Goal: Find specific page/section: Find specific page/section

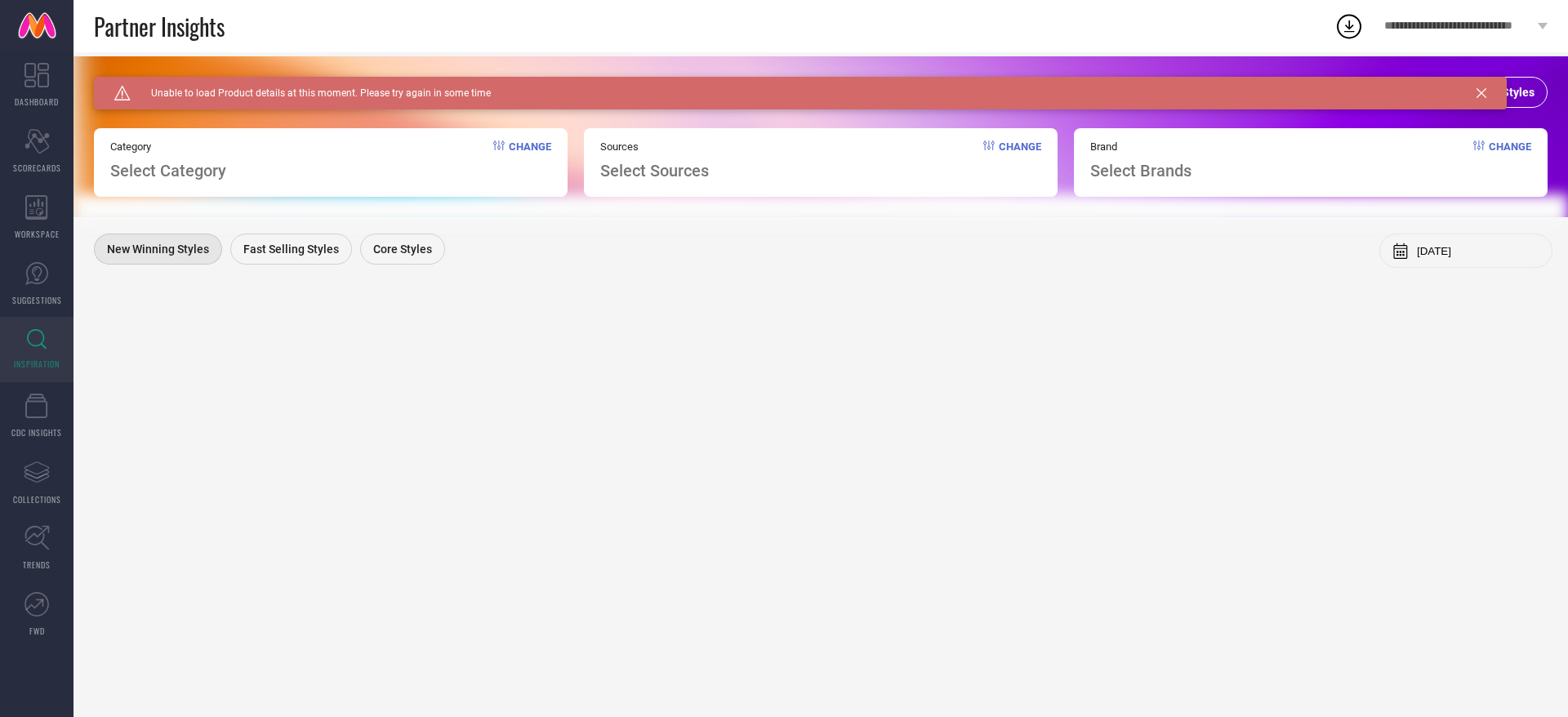
click at [1484, 96] on icon at bounding box center [1481, 93] width 9 height 9
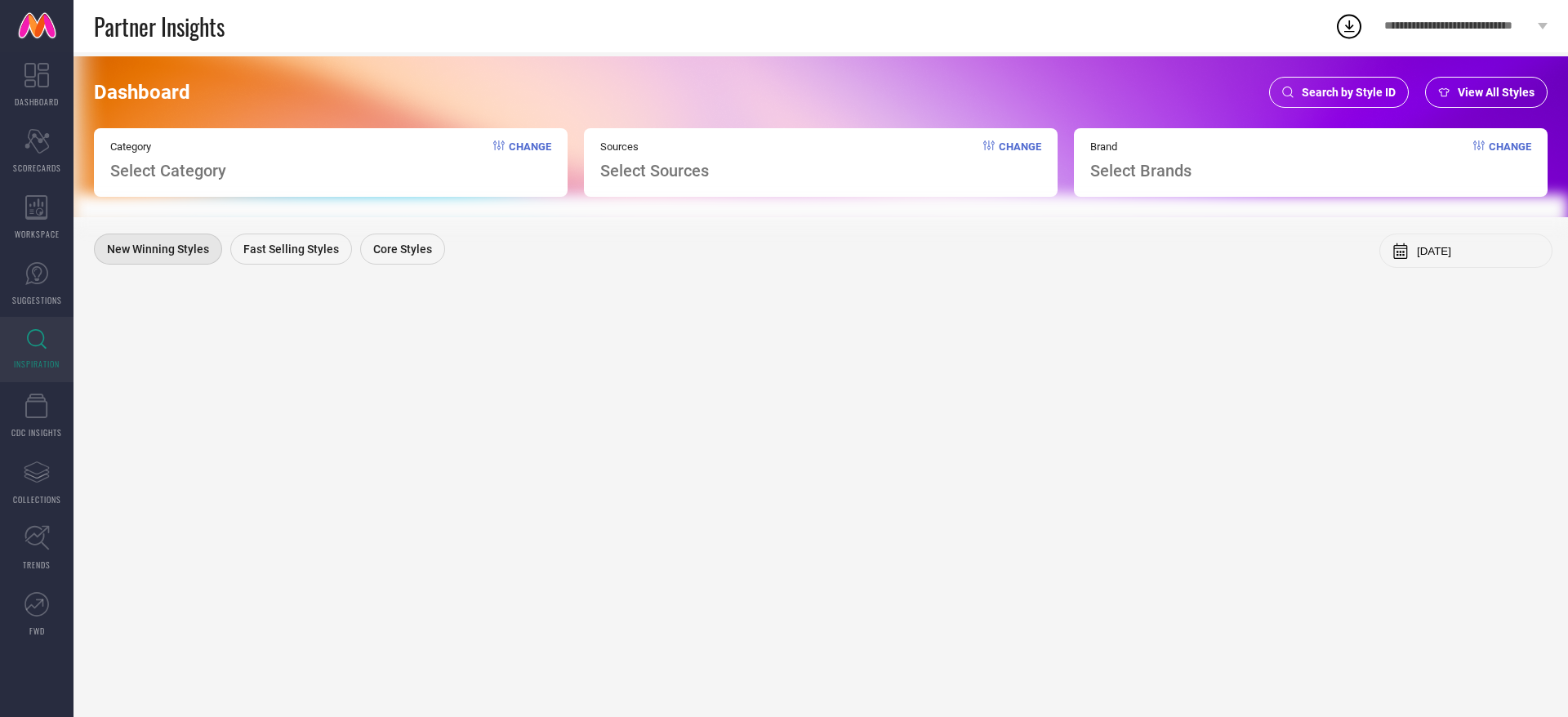
click at [1311, 88] on span "Search by Style ID" at bounding box center [1348, 93] width 94 height 13
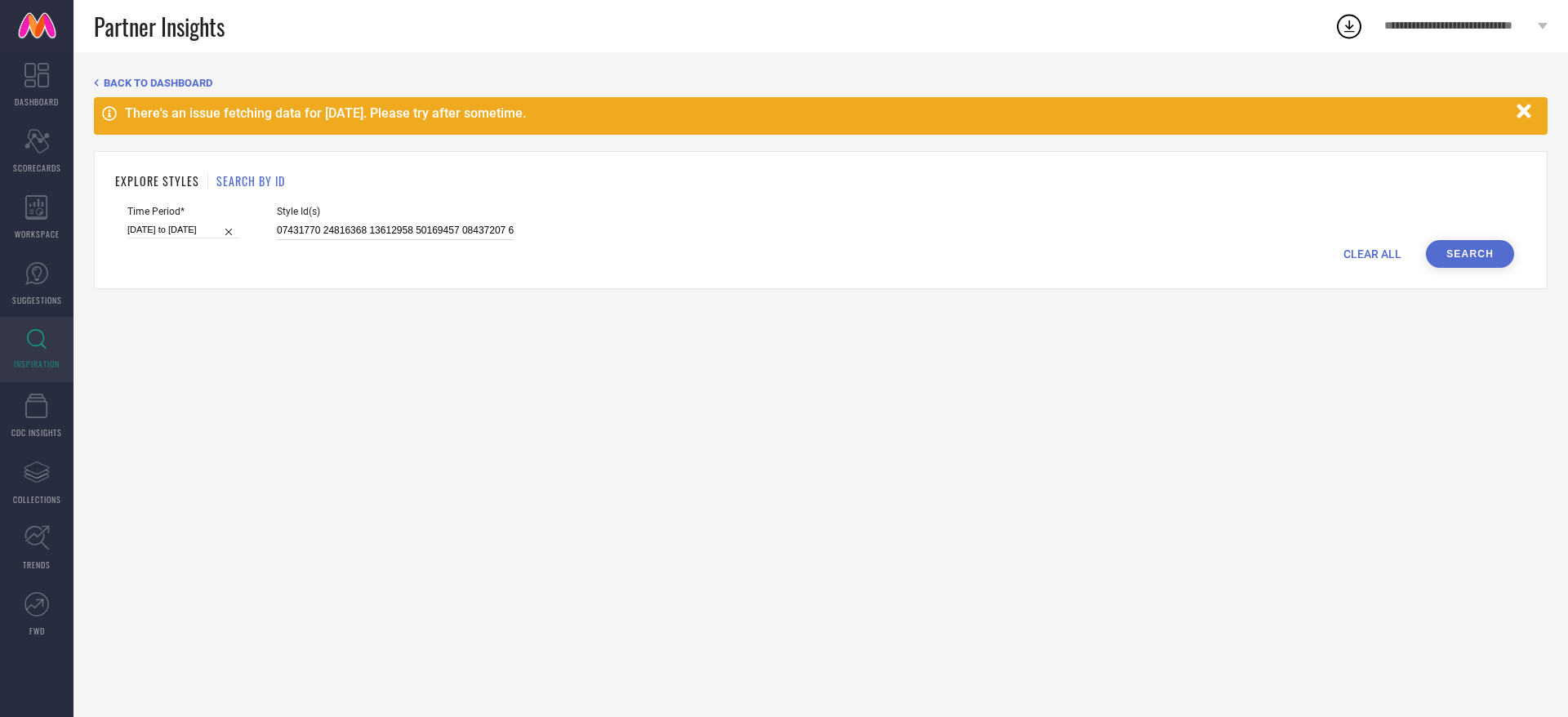
click at [434, 236] on input at bounding box center [395, 231] width 236 height 19
click at [1537, 104] on button "button" at bounding box center [1524, 111] width 31 height 31
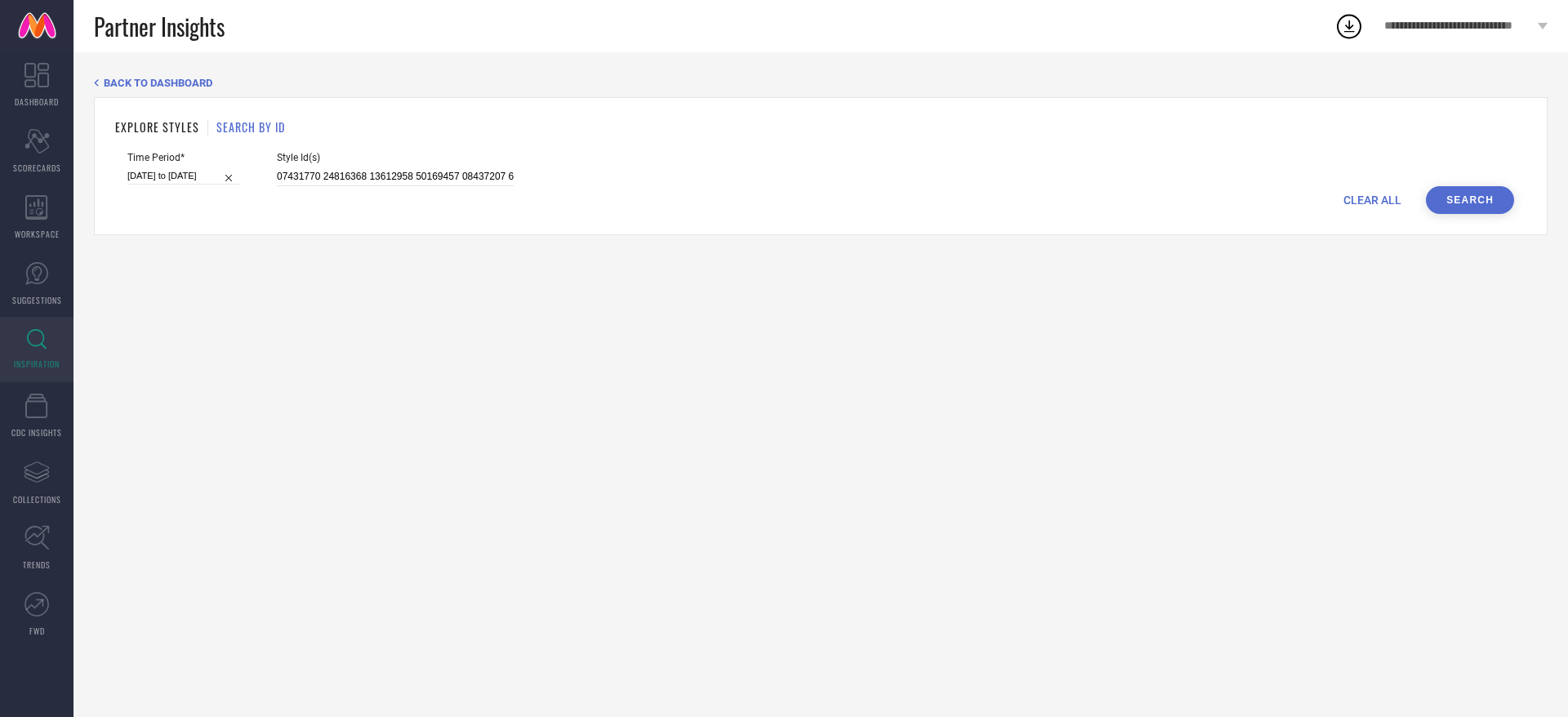
click at [386, 165] on div "Style Id(s)" at bounding box center [395, 169] width 236 height 34
click at [385, 170] on input at bounding box center [395, 177] width 236 height 19
paste input "30436807 30428038 31327602 31332316 31332282 31332273 31332289"
type input "30436807 30428038 31327602 31332316 31332282 31332273 31332289"
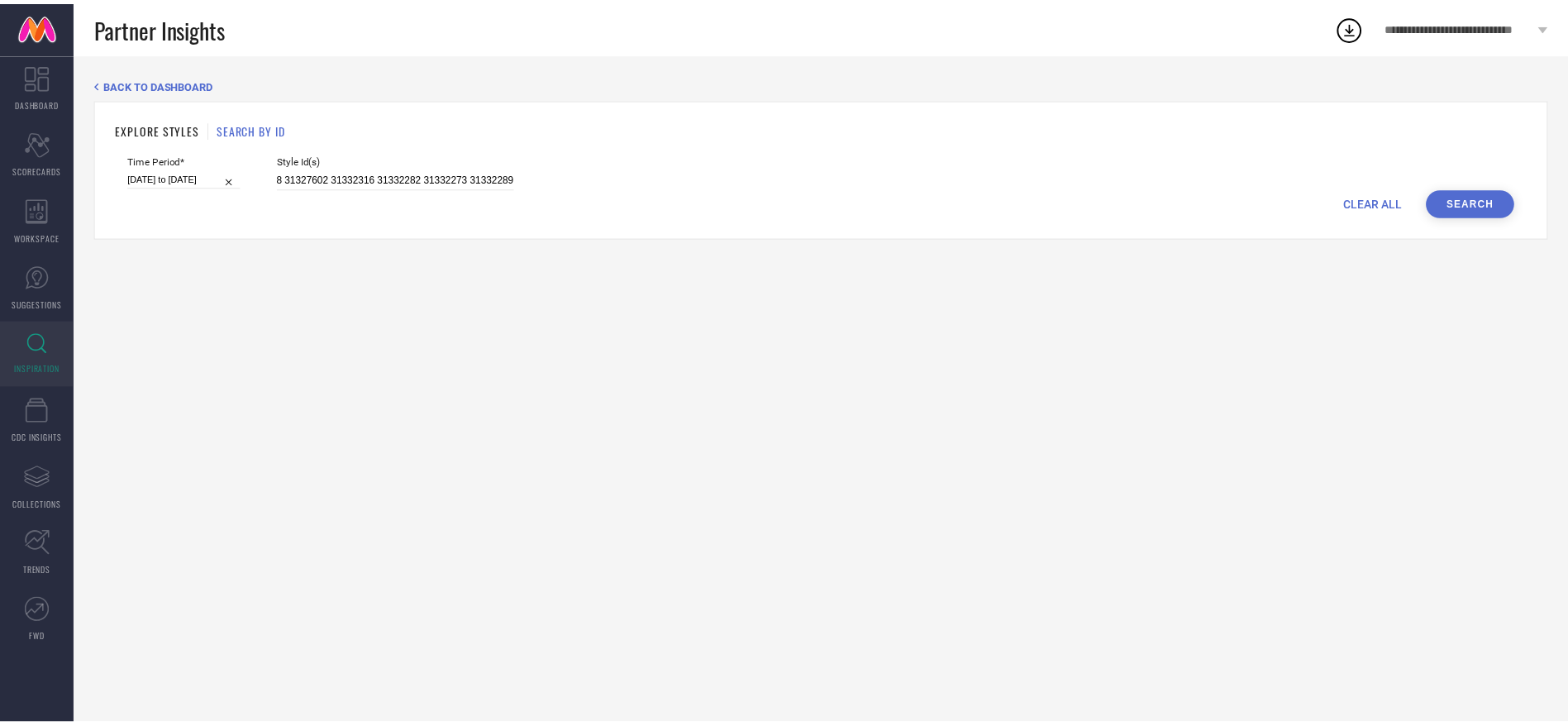
scroll to position [0, 0]
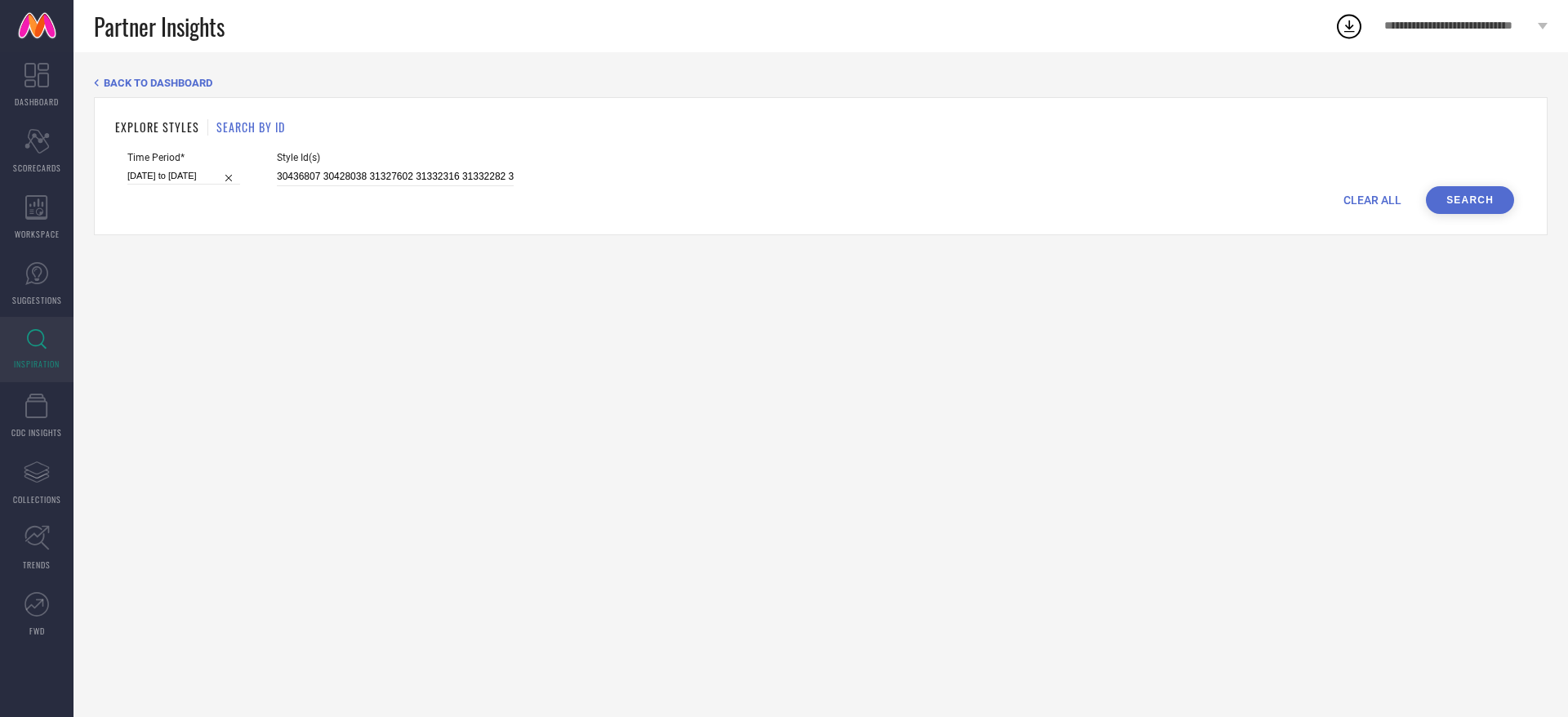
click at [1456, 186] on button "Search" at bounding box center [1469, 200] width 88 height 27
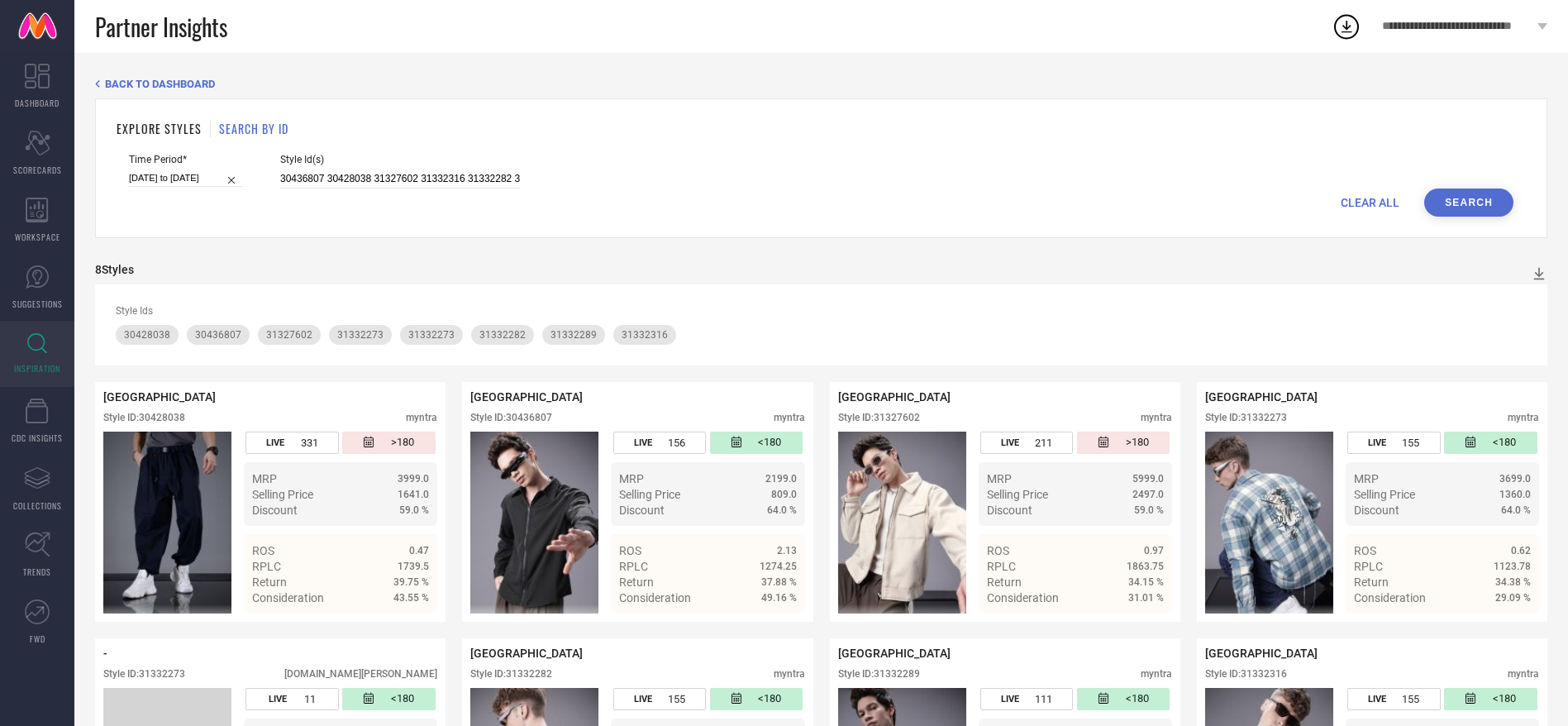
scroll to position [179, 0]
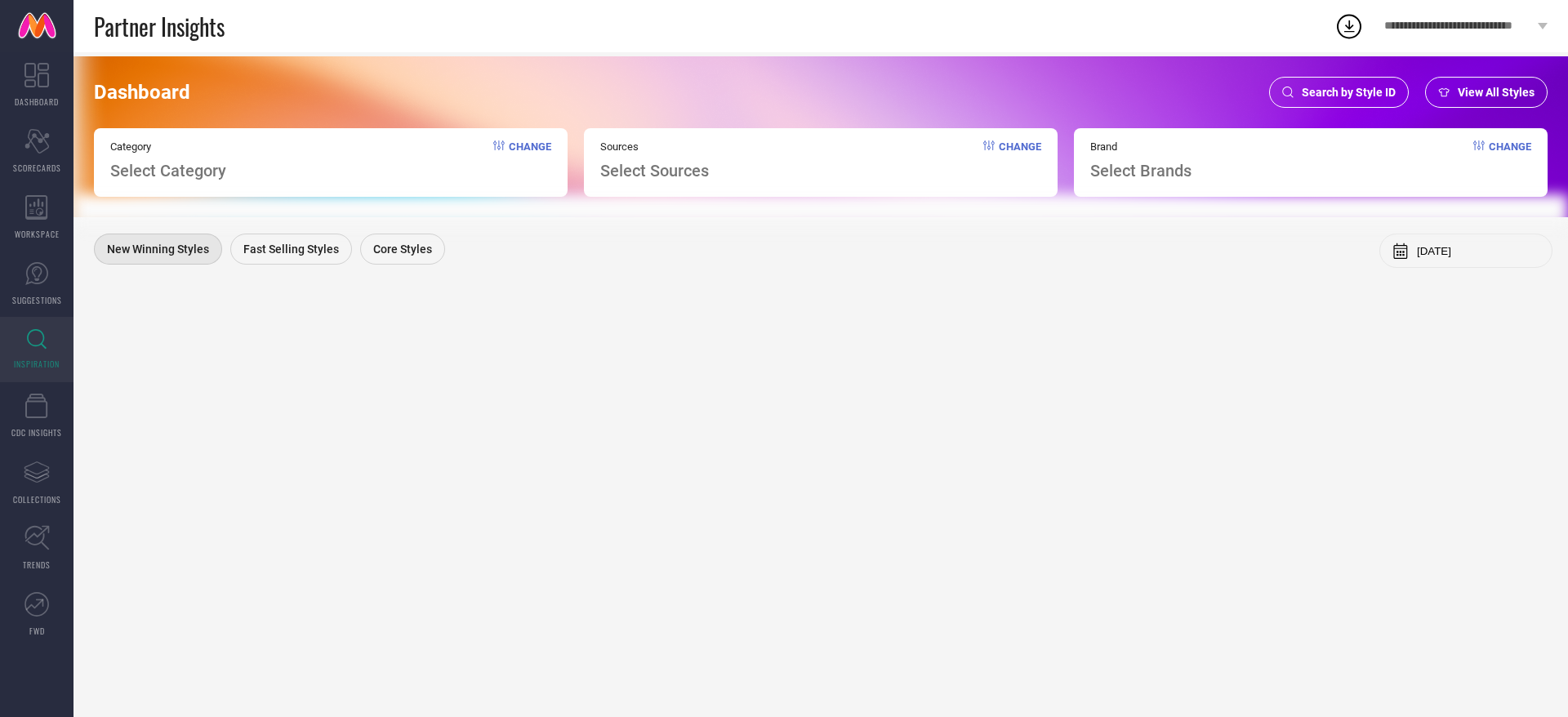
click at [1298, 100] on div "Search by Style ID" at bounding box center [1339, 92] width 140 height 31
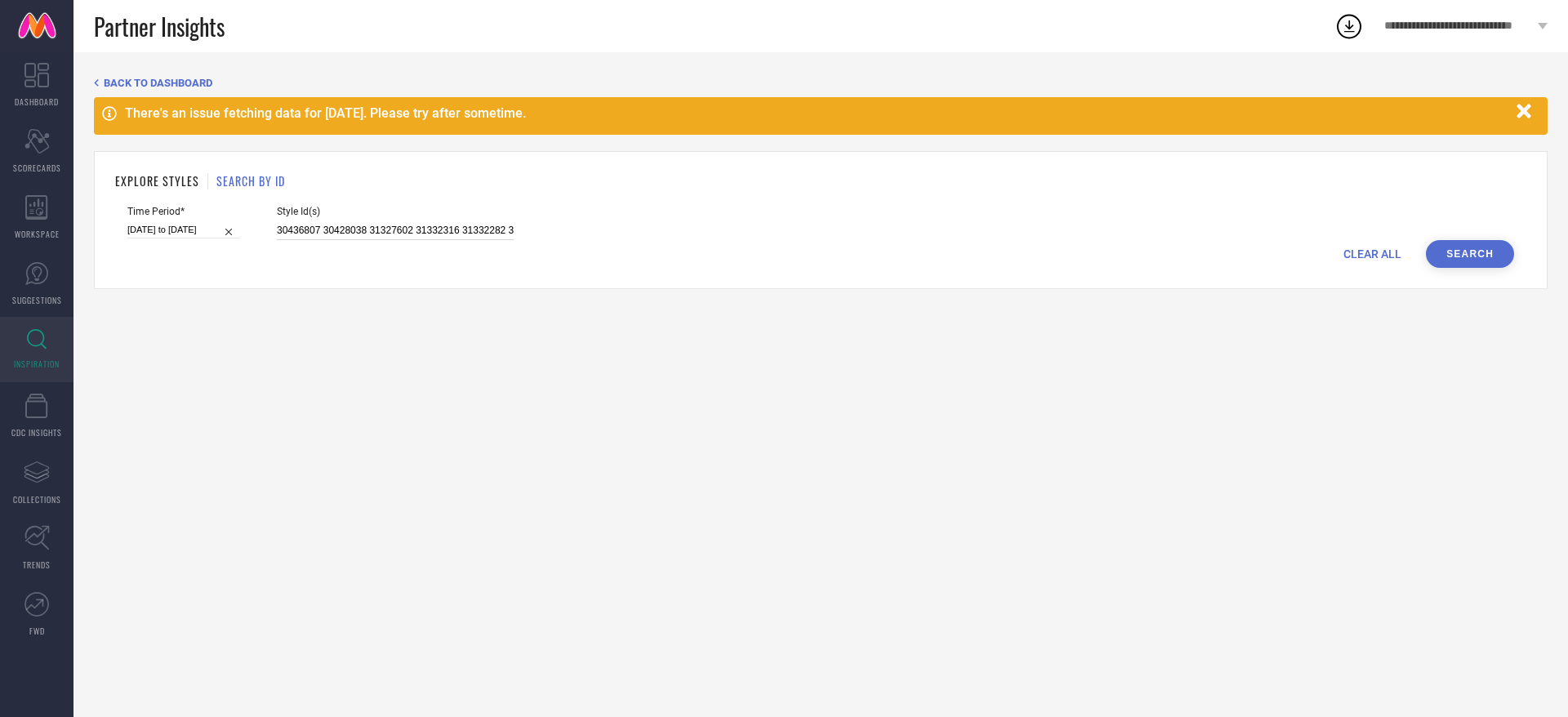
click at [439, 233] on input "30436807 30428038 31327602 31332316 31332282 31332273 31332289" at bounding box center [395, 231] width 236 height 19
paste input "23 30428032 30428049 31332321 30428015 30436770 31327595 30428093 31332283 3042…"
type input "30436823 30428032 30428049 31332321 30428015 30436770 31327595 30428093 3133228…"
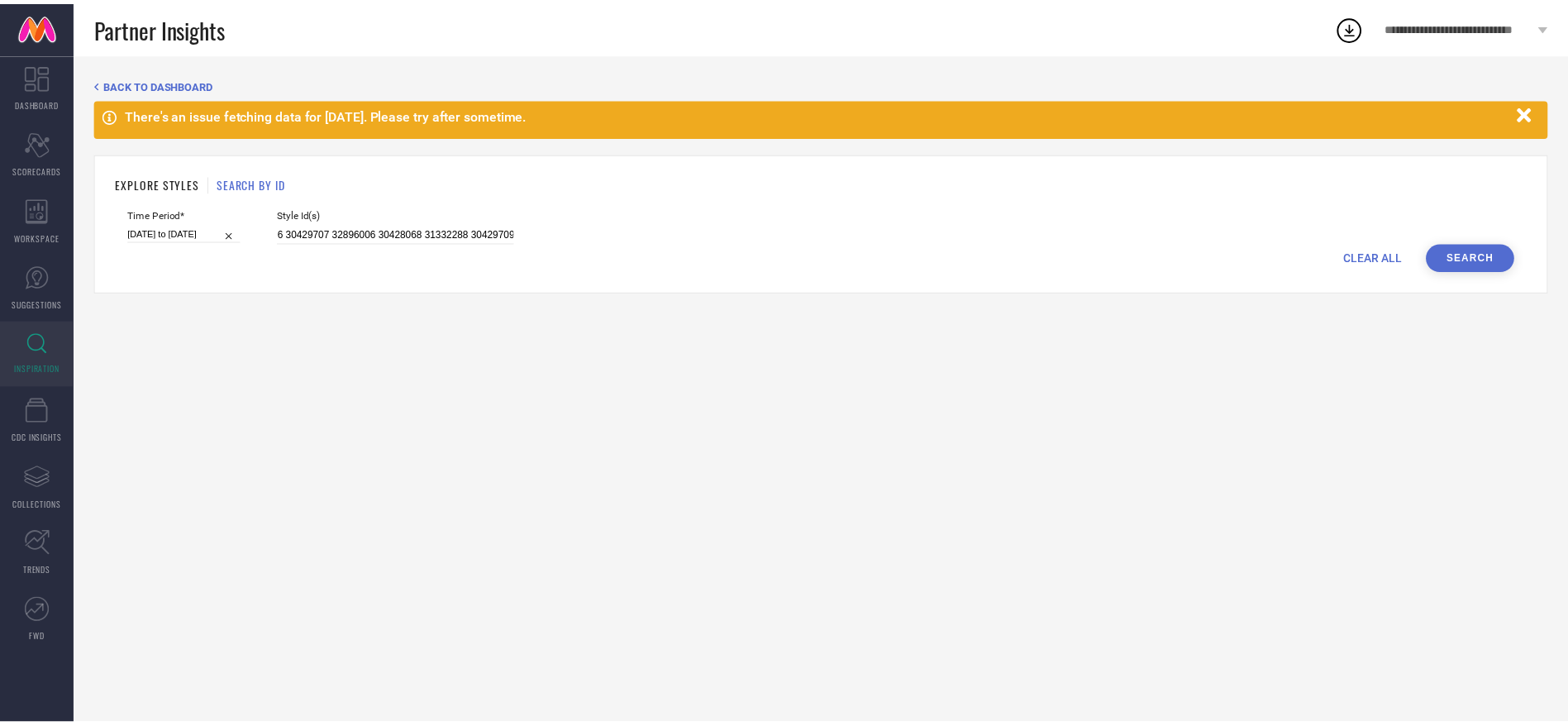
scroll to position [0, 0]
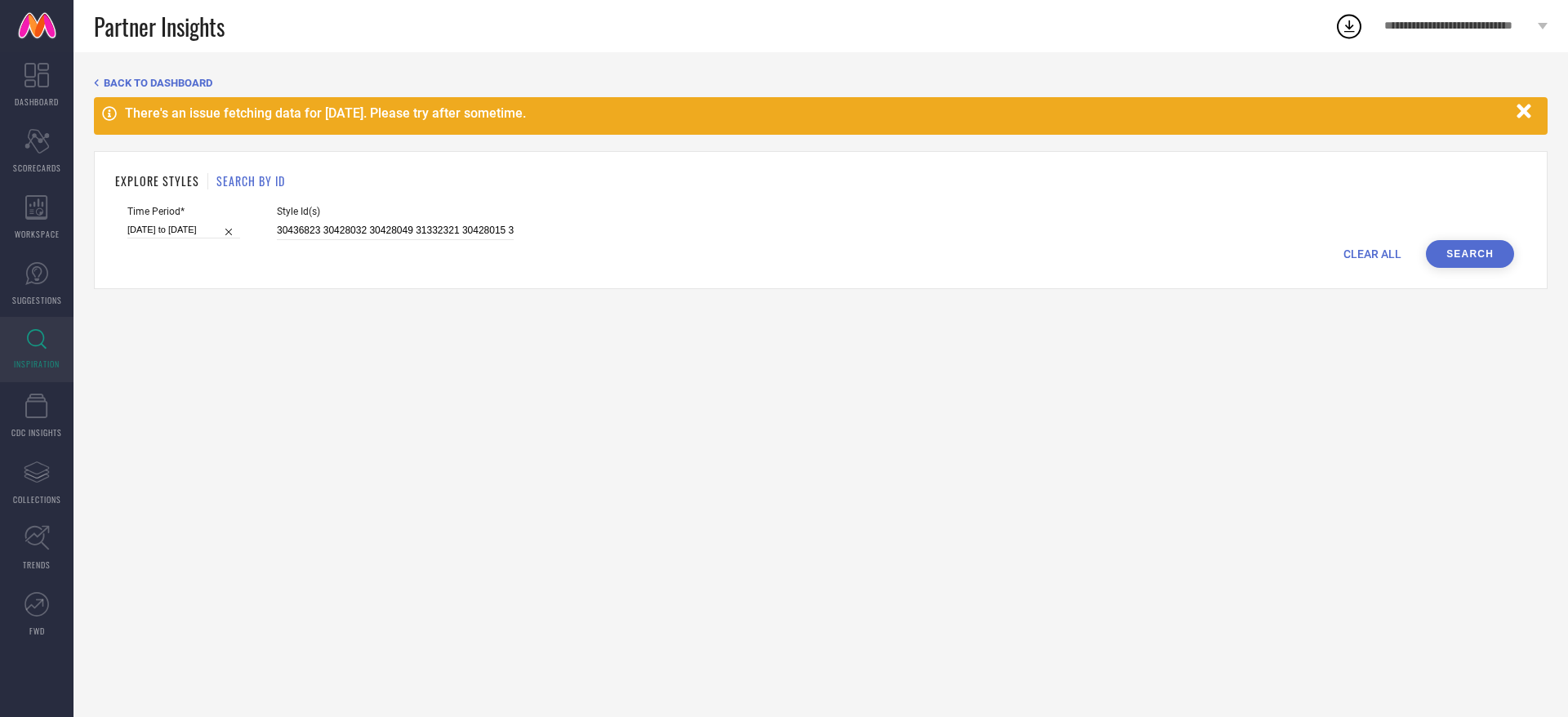
click at [1455, 255] on button "Search" at bounding box center [1469, 254] width 88 height 27
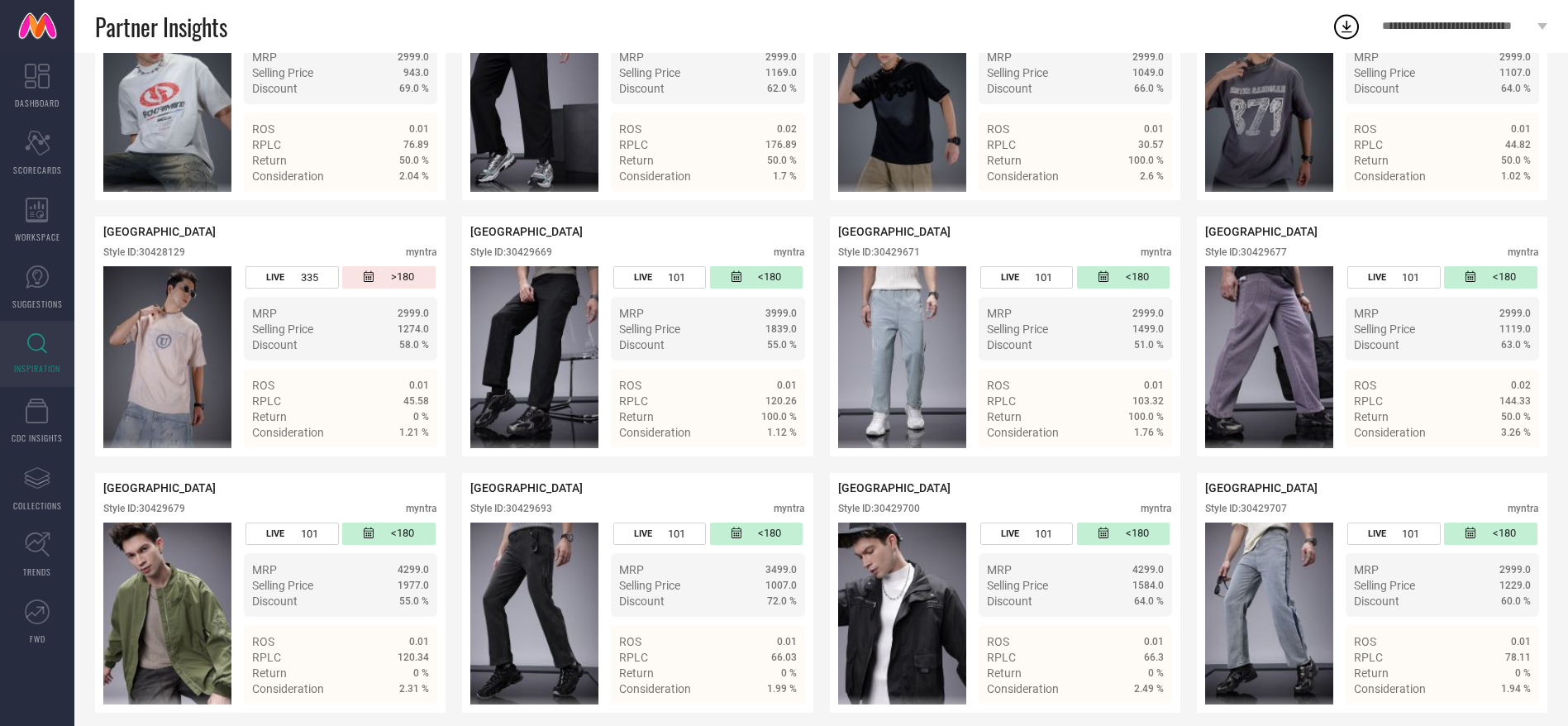
scroll to position [1010, 0]
